Goal: Information Seeking & Learning: Learn about a topic

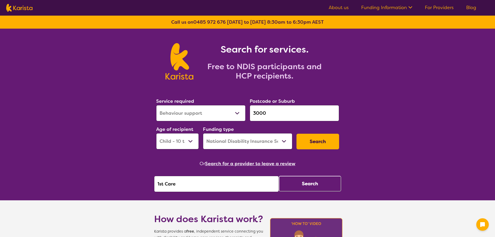
select select "Behaviour support"
select select "CH"
select select "NDIS"
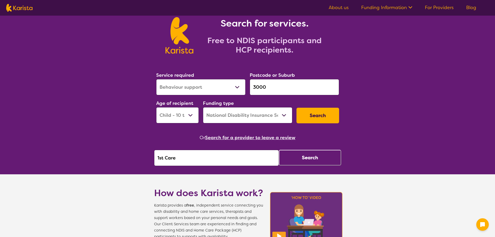
drag, startPoint x: 234, startPoint y: 162, endPoint x: 2, endPoint y: 171, distance: 232.1
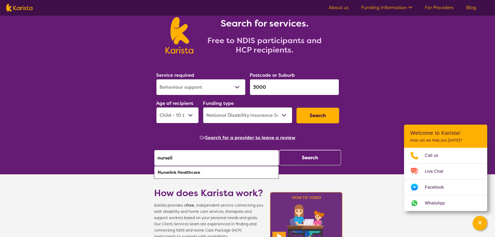
click at [205, 176] on div "Nurselink Healthcare" at bounding box center [217, 172] width 120 height 10
type input "Nurselink Healthcare"
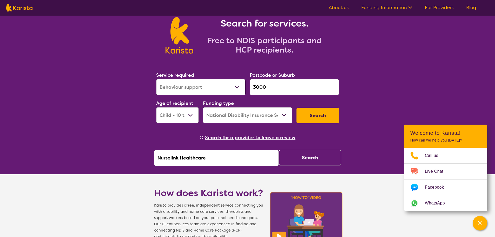
click at [308, 161] on button "Search" at bounding box center [310, 158] width 62 height 16
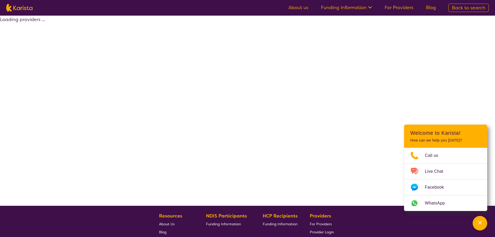
select select "by_score"
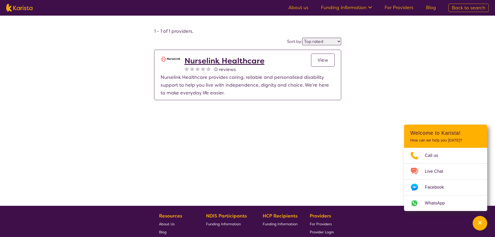
click at [237, 93] on p "Nurselink Healthcare provides caring, reliable and personalised disability supp…" at bounding box center [248, 84] width 174 height 23
click at [322, 62] on span "View" at bounding box center [323, 60] width 11 height 6
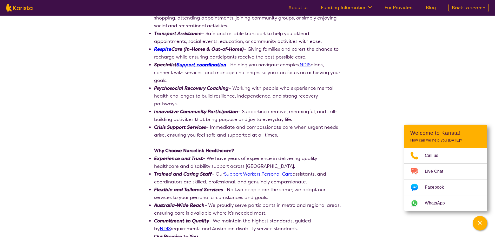
scroll to position [286, 0]
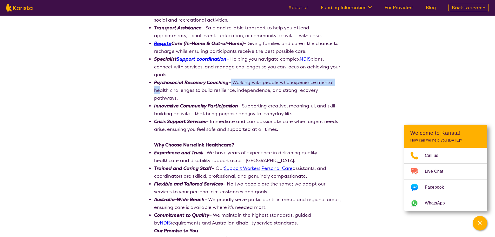
drag, startPoint x: 231, startPoint y: 91, endPoint x: 156, endPoint y: 96, distance: 74.8
click at [156, 96] on li "Psychosocial Recovery Coaching – Working with people who experience mental heal…" at bounding box center [247, 90] width 187 height 23
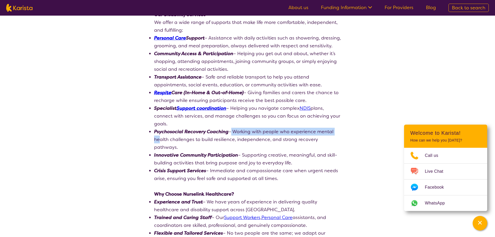
scroll to position [234, 0]
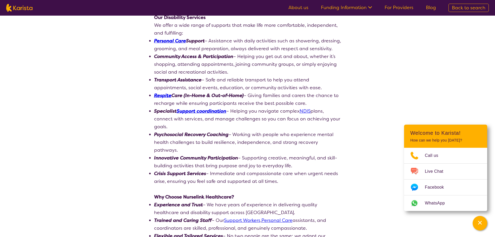
click at [214, 153] on li "Psychosocial Recovery Coaching – Working with people who experience mental heal…" at bounding box center [247, 142] width 187 height 23
drag, startPoint x: 227, startPoint y: 143, endPoint x: 311, endPoint y: 147, distance: 84.1
click at [153, 144] on section "Review this provider Connect with the Provider About At Nurselink Healthcare, w…" at bounding box center [248, 164] width 200 height 684
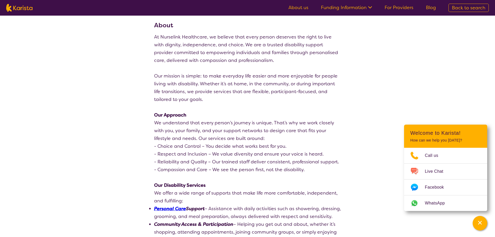
scroll to position [0, 0]
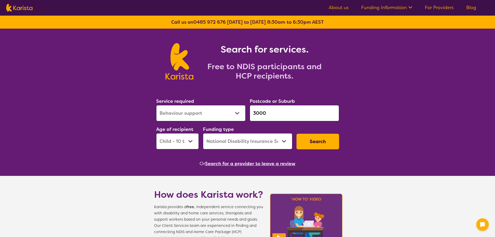
select select "Behaviour support"
select select "CH"
select select "NDIS"
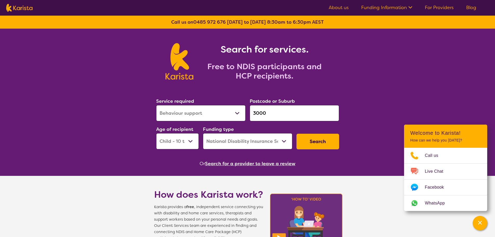
select select "Support worker"
click at [156, 105] on select "Allied Health Assistant Assessment (ADHD or Autism) Behaviour support Counselli…" at bounding box center [200, 113] width 89 height 16
click at [279, 115] on input "3000" at bounding box center [294, 113] width 89 height 16
drag, startPoint x: 261, startPoint y: 113, endPoint x: 197, endPoint y: 110, distance: 64.3
click at [195, 110] on div "Service required Allied Health Assistant Assessment (ADHD or Autism) Behaviour …" at bounding box center [247, 123] width 187 height 56
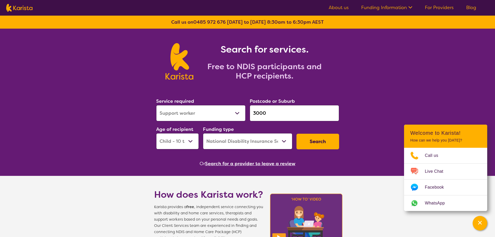
type input "m"
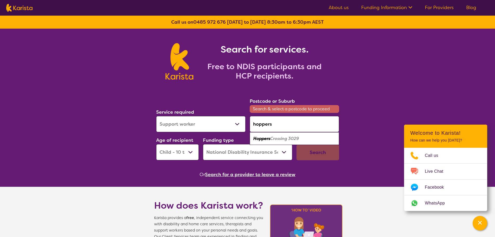
click at [269, 141] on em "Hoppers" at bounding box center [262, 138] width 17 height 5
type input "3029"
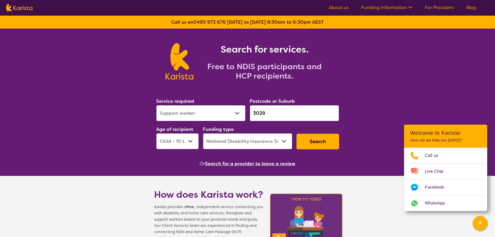
click at [180, 147] on select "Early Childhood - 0 to 9 Child - 10 to 11 Adolescent - 12 to 17 Adult - 18 to 6…" at bounding box center [177, 141] width 43 height 16
select select "AD"
click at [156, 133] on select "Early Childhood - 0 to 9 Child - 10 to 11 Adolescent - 12 to 17 Adult - 18 to 6…" at bounding box center [177, 141] width 43 height 16
click at [313, 141] on button "Search" at bounding box center [318, 142] width 43 height 16
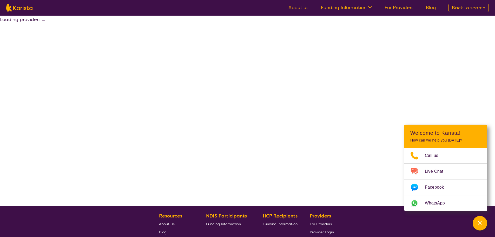
select select "by_score"
